Goal: Find specific page/section: Find specific page/section

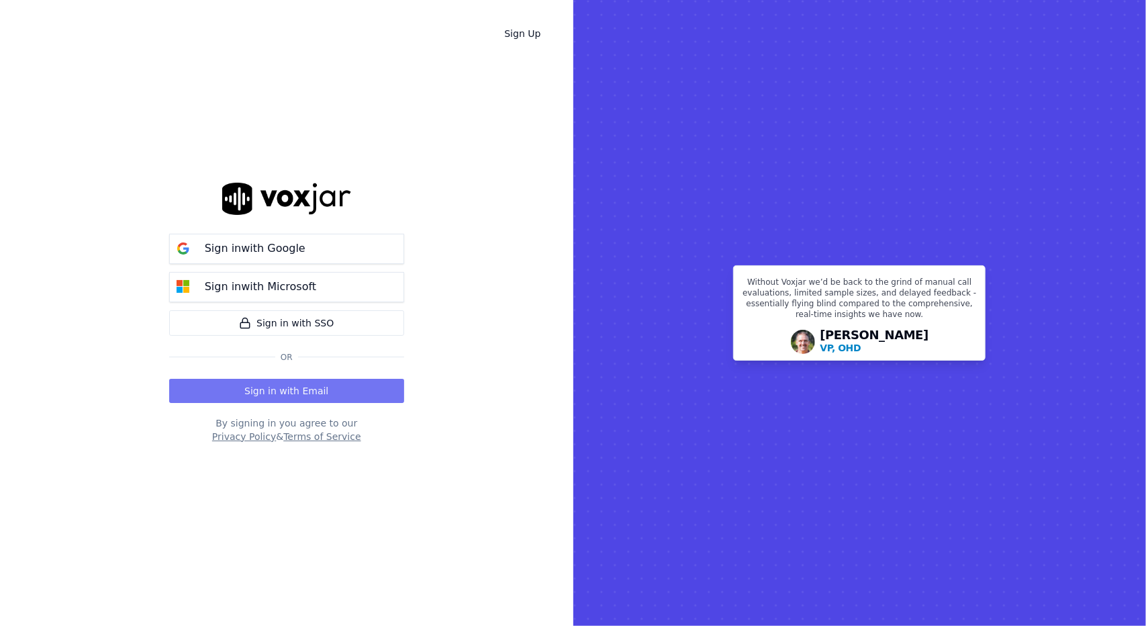
click at [243, 395] on button "Sign in with Email" at bounding box center [286, 391] width 235 height 24
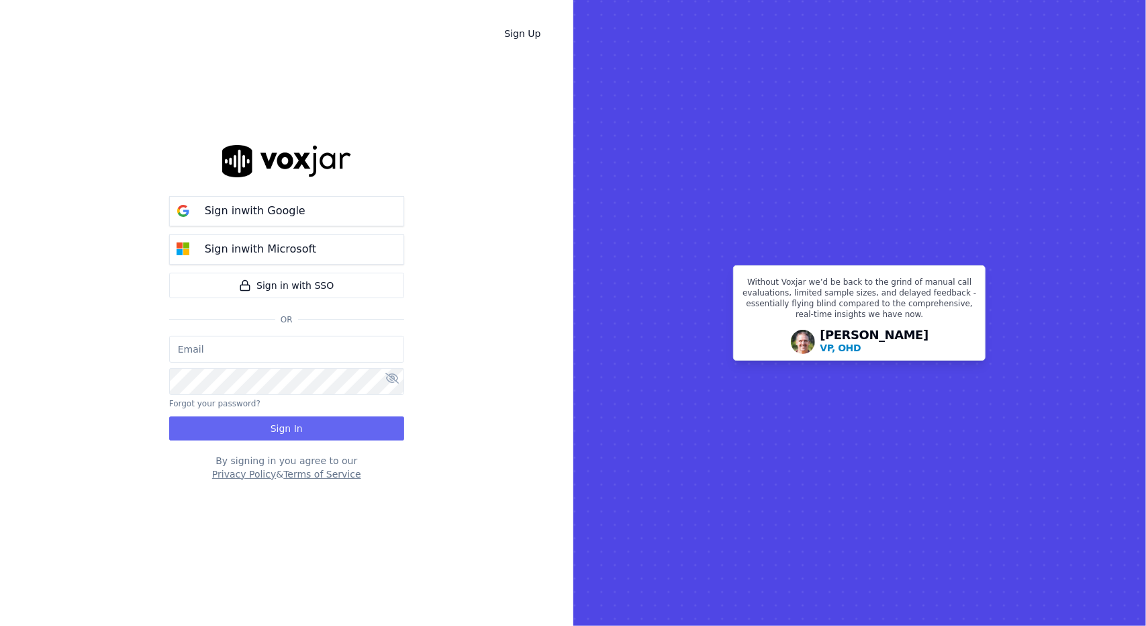
click at [248, 342] on input "email" at bounding box center [286, 349] width 235 height 27
type input "kayden@vivbi.com"
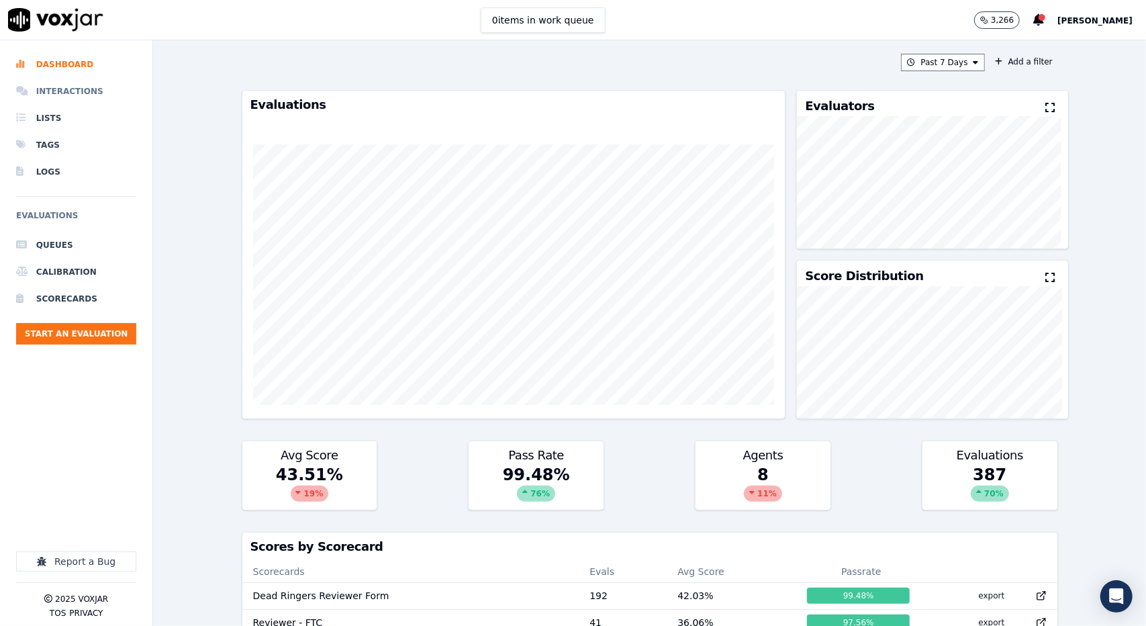
click at [77, 93] on li "Interactions" at bounding box center [76, 91] width 120 height 27
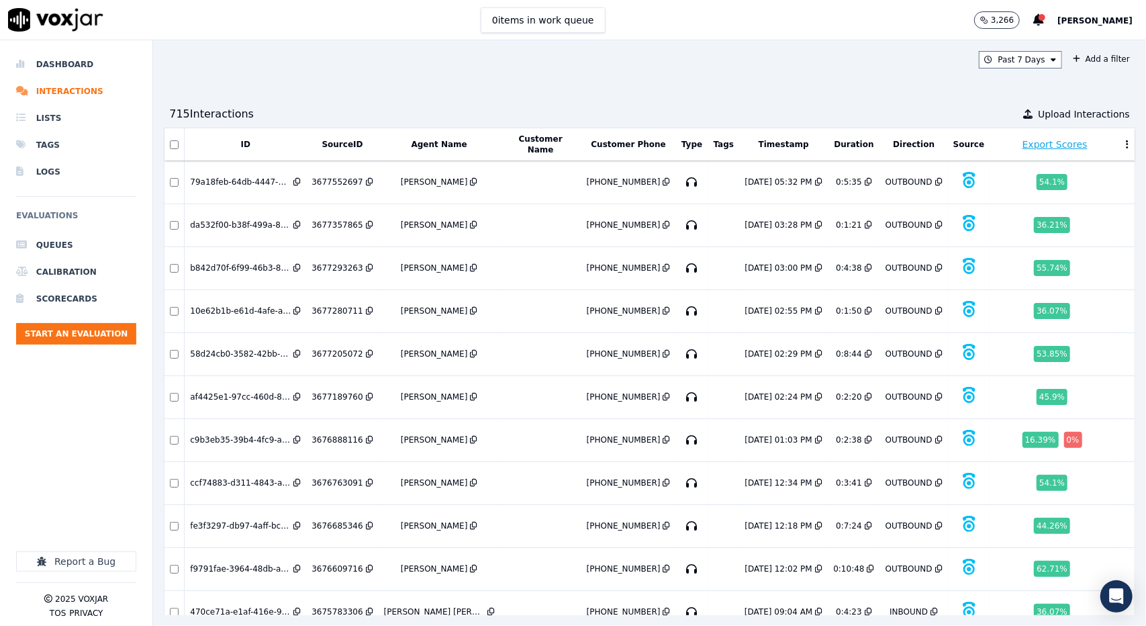
click at [759, 140] on button "Timestamp" at bounding box center [784, 144] width 50 height 11
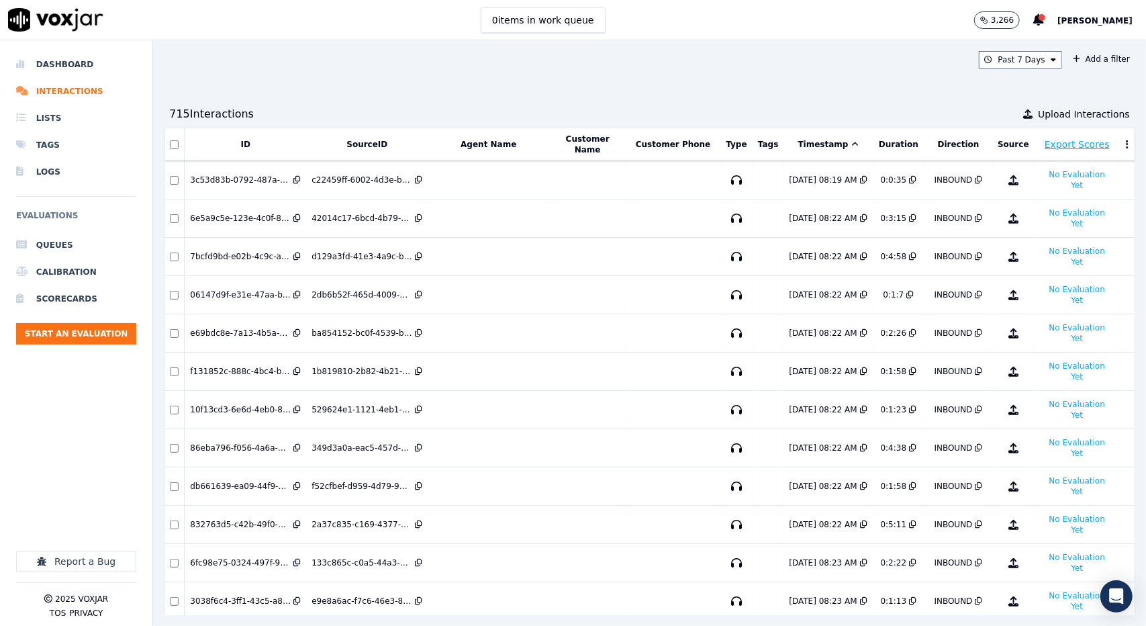
click at [798, 143] on button "Timestamp" at bounding box center [828, 144] width 60 height 11
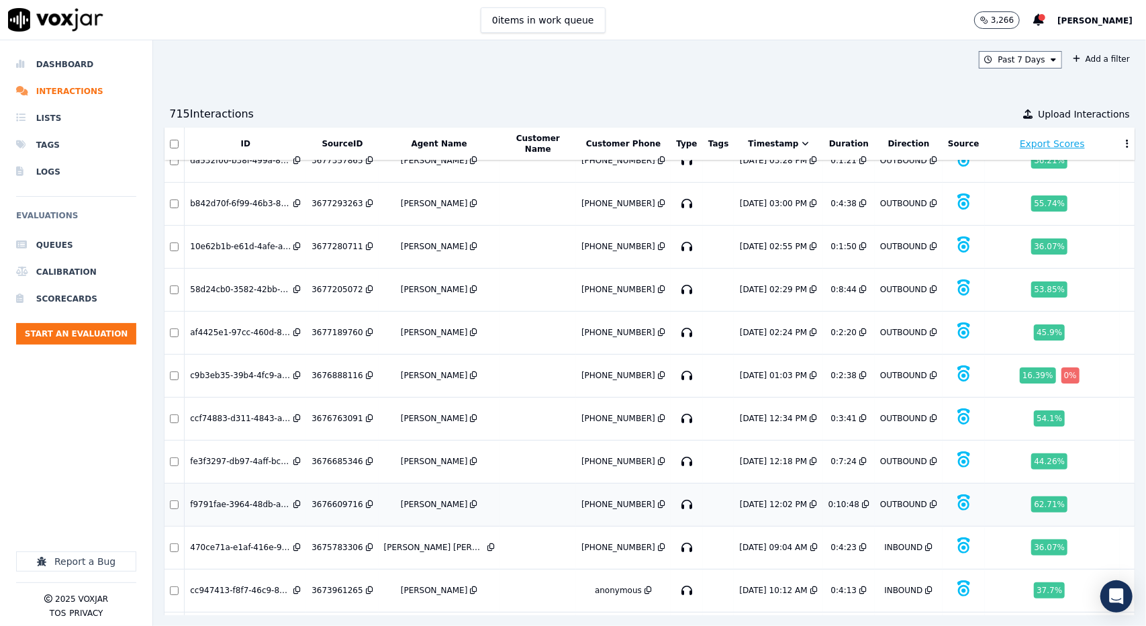
scroll to position [67, 0]
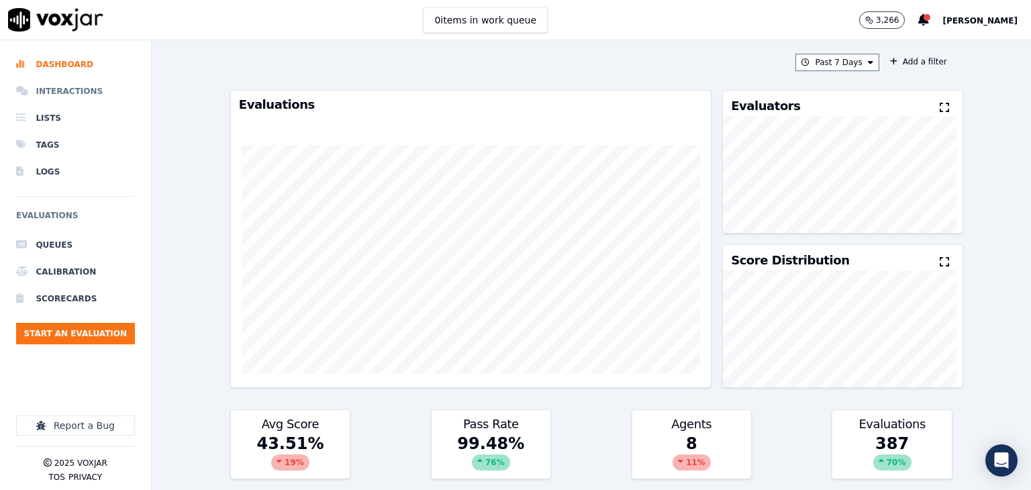
click at [70, 89] on li "Interactions" at bounding box center [75, 91] width 119 height 27
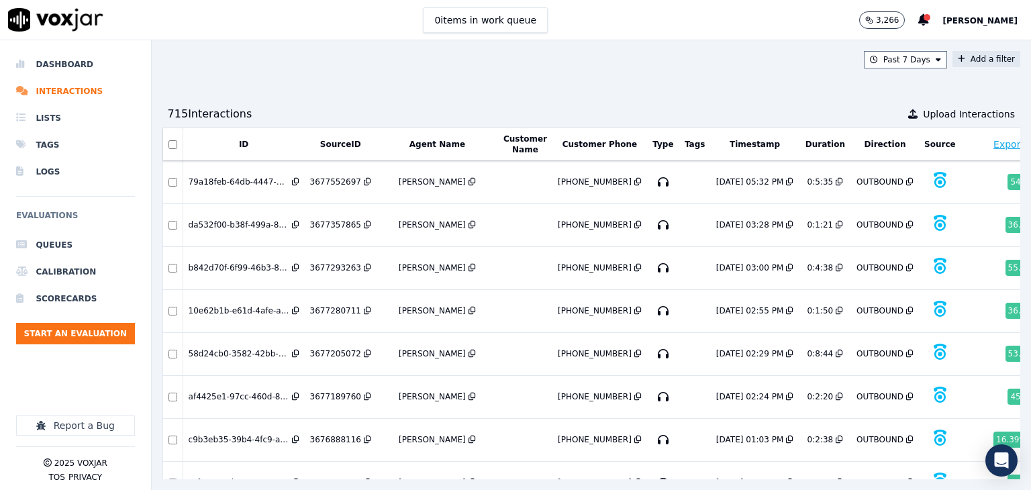
click at [958, 56] on icon at bounding box center [961, 59] width 7 height 8
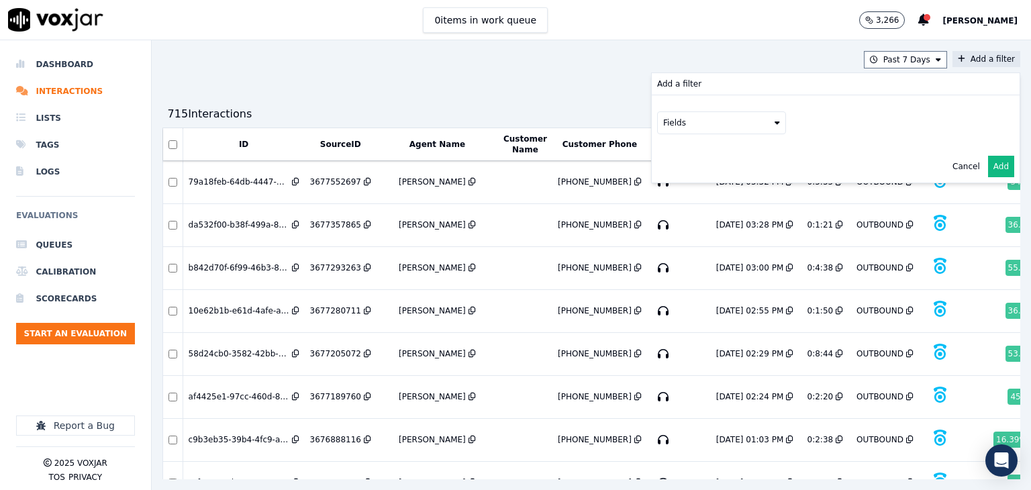
click at [672, 129] on button "Fields" at bounding box center [721, 122] width 129 height 23
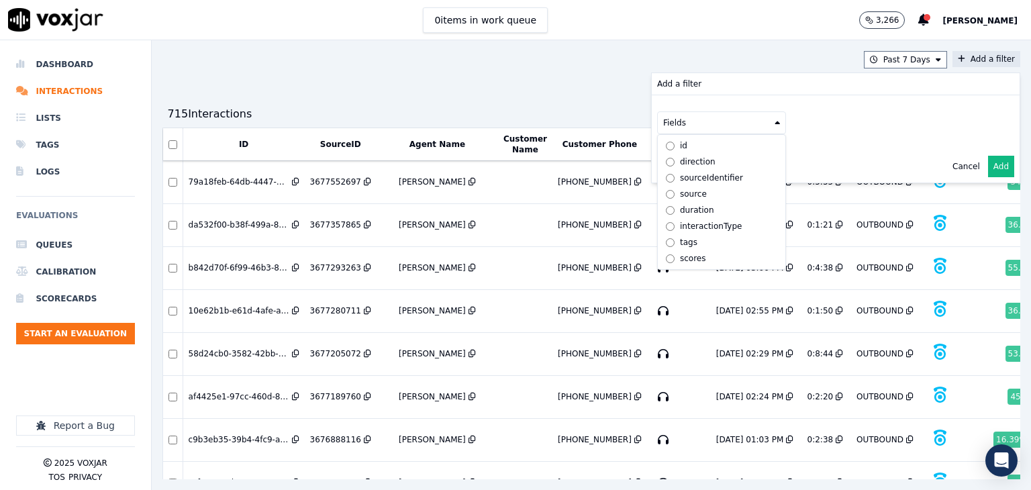
click at [661, 154] on label "direction" at bounding box center [722, 162] width 122 height 16
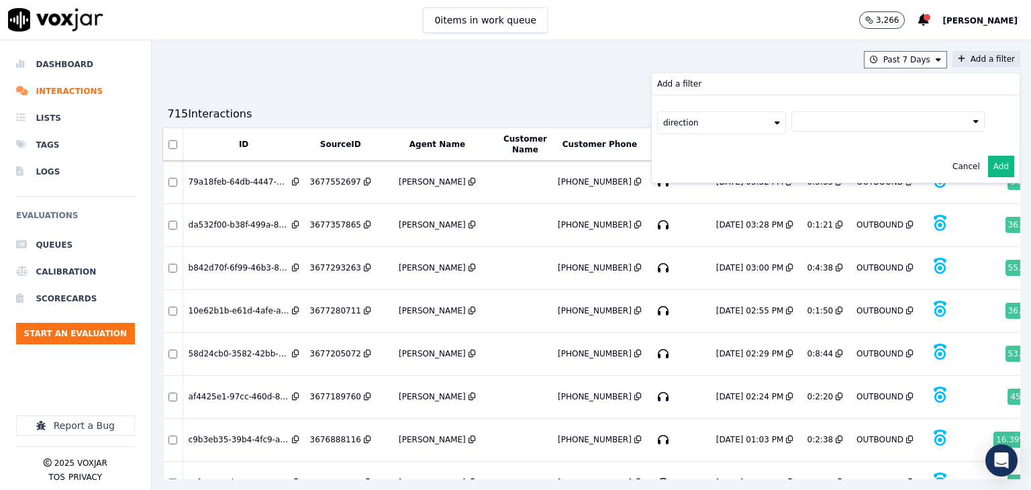
click at [806, 117] on button at bounding box center [887, 121] width 193 height 20
click at [709, 119] on button "direction" at bounding box center [721, 122] width 129 height 23
click at [791, 117] on button at bounding box center [887, 121] width 193 height 20
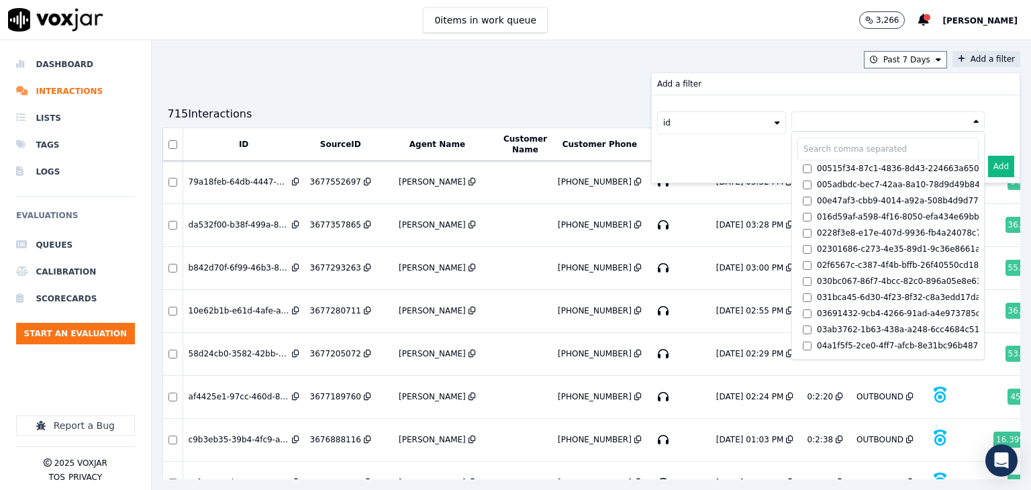
click at [810, 156] on input "text" at bounding box center [887, 149] width 181 height 23
click at [828, 122] on button at bounding box center [887, 121] width 193 height 20
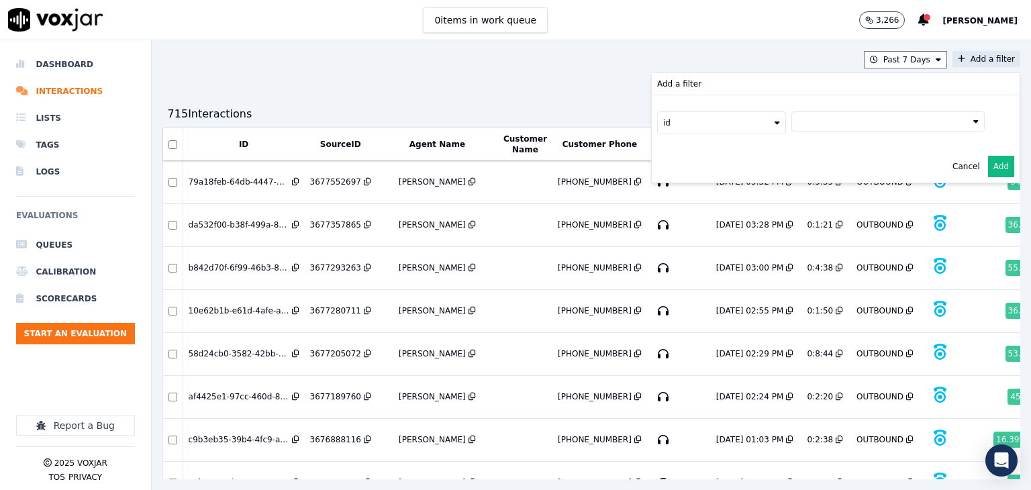
click at [807, 121] on button at bounding box center [887, 121] width 193 height 20
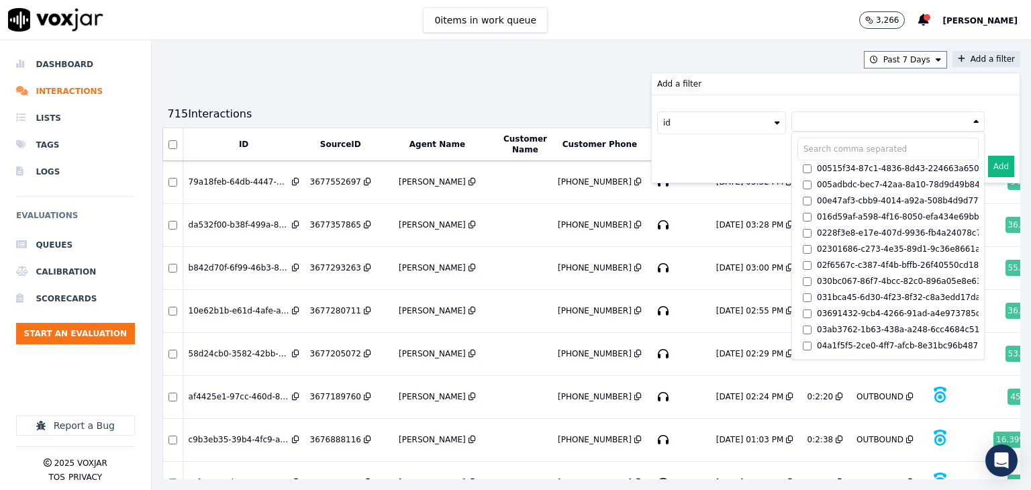
click at [798, 151] on input "text" at bounding box center [887, 149] width 181 height 23
paste input "80c7a914-34c5-46f1-a699-321049e9e415"
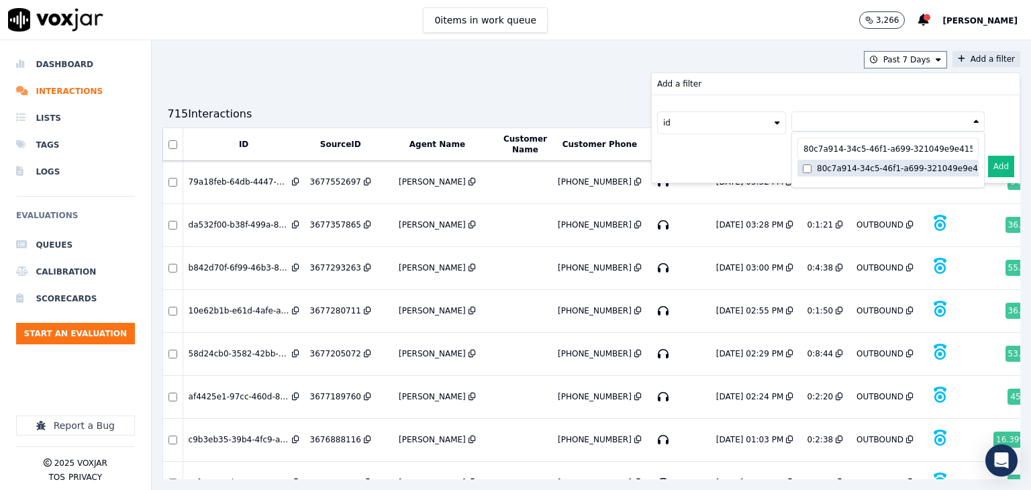
type input "80c7a914-34c5-46f1-a699-321049e9e415"
click at [829, 161] on label "80c7a914-34c5-46f1-a699-321049e9e415" at bounding box center [887, 168] width 181 height 16
click at [988, 164] on button "Add" at bounding box center [1001, 166] width 26 height 21
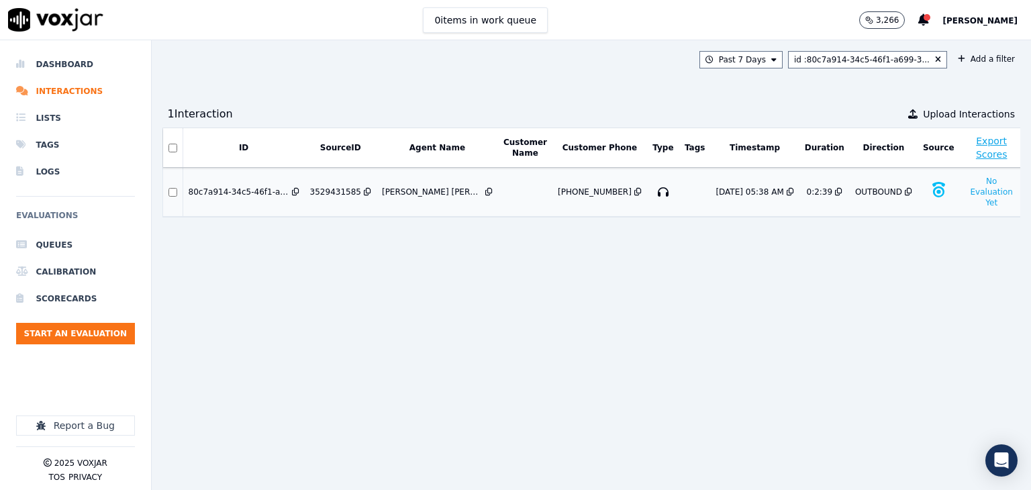
click at [246, 187] on div "80c7a914-34c5-46f1-a699-321049e9e415" at bounding box center [239, 192] width 101 height 11
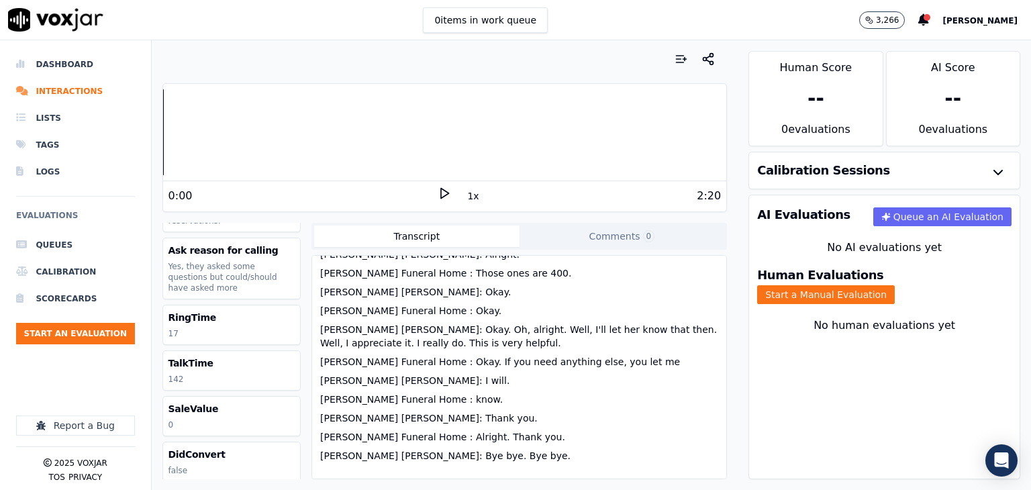
scroll to position [1358, 0]
